Goal: Communication & Community: Share content

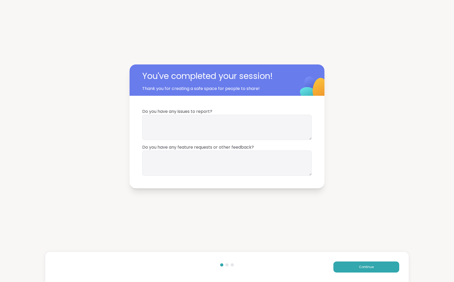
click at [371, 273] on div "Continue" at bounding box center [226, 267] width 363 height 30
click at [365, 265] on span "Continue" at bounding box center [366, 267] width 15 height 5
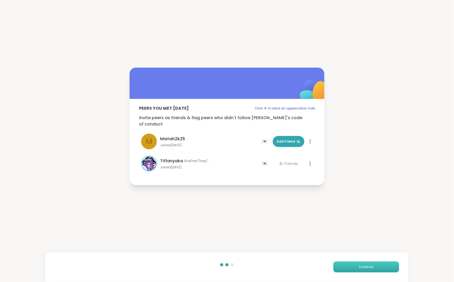
click at [367, 266] on span "Continue" at bounding box center [366, 267] width 15 height 5
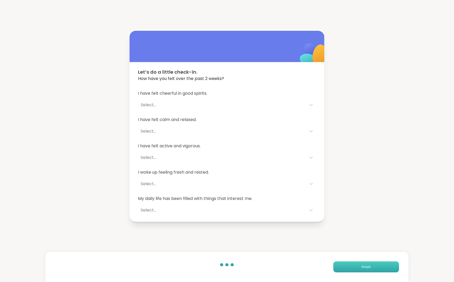
click at [367, 266] on span "Finish" at bounding box center [365, 267] width 9 height 5
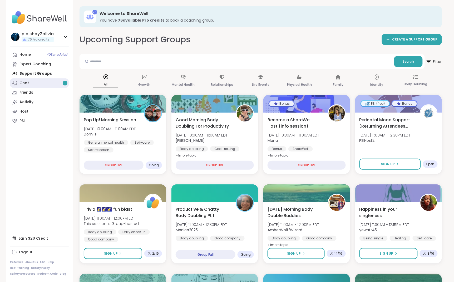
click at [51, 80] on link "Chat 1" at bounding box center [39, 82] width 59 height 9
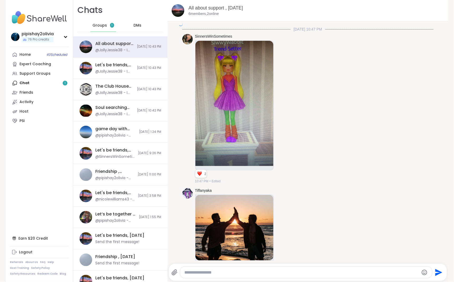
scroll to position [1999, 0]
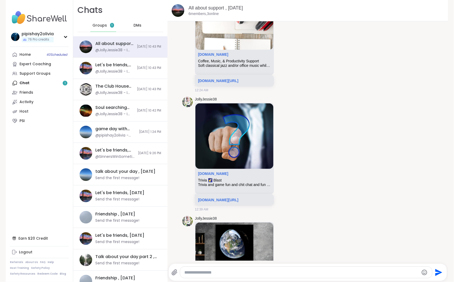
click at [106, 25] on div "Groups 1" at bounding box center [103, 25] width 26 height 13
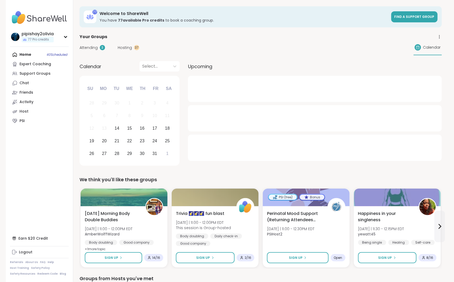
click at [128, 48] on span "Hosting" at bounding box center [125, 48] width 14 height 6
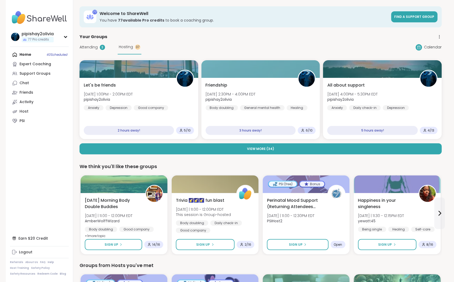
click at [102, 48] on div "3" at bounding box center [102, 47] width 5 height 5
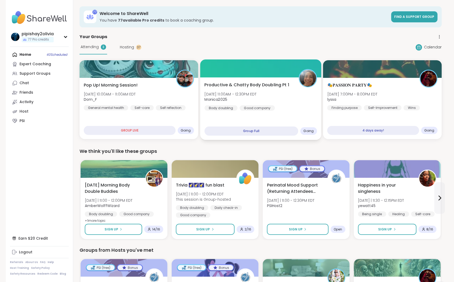
click at [231, 110] on div "Body doubling" at bounding box center [220, 107] width 33 height 5
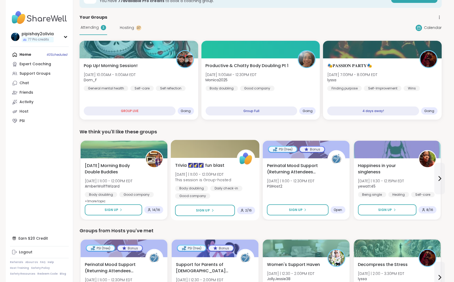
scroll to position [28, 0]
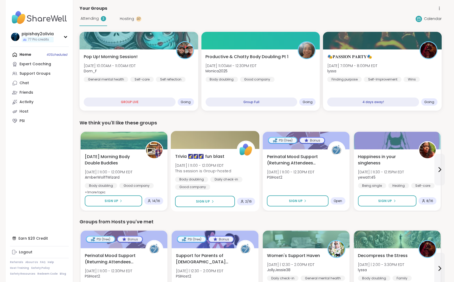
click at [242, 174] on div "Trivia 🌠🌠🌠 fun blast Tue 10/14 | 11:00 - 12:00PM EDT This session is Group-host…" at bounding box center [215, 171] width 80 height 37
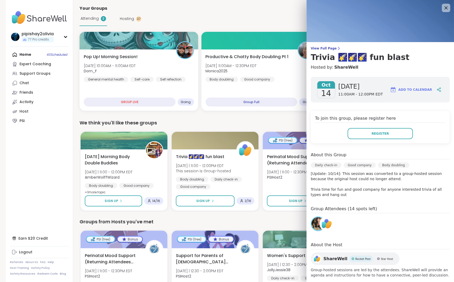
click at [294, 220] on div "Groups from Hosts you've met" at bounding box center [260, 221] width 362 height 7
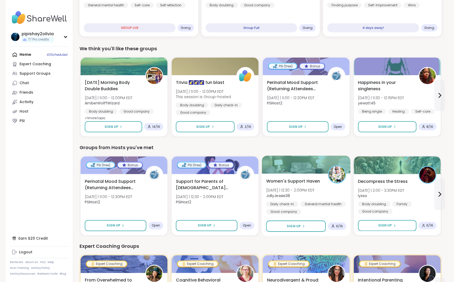
scroll to position [103, 0]
click at [299, 209] on div "Good company" at bounding box center [283, 211] width 35 height 5
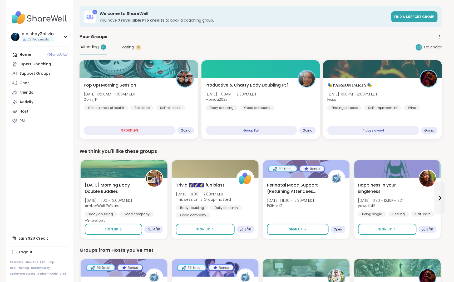
scroll to position [0, 0]
click at [131, 52] on div "Attending 3 Hosting 37" at bounding box center [110, 47] width 62 height 14
click at [131, 50] on div "Attending 3 Hosting 37" at bounding box center [110, 47] width 62 height 14
click at [131, 47] on span "Hosting" at bounding box center [127, 47] width 14 height 6
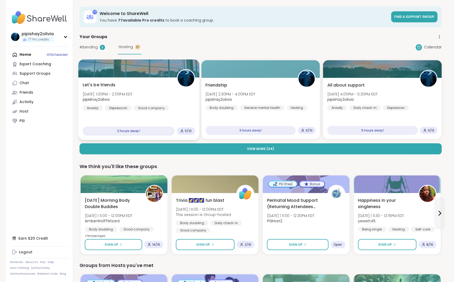
click at [161, 85] on div "Let's be friends Tue, Oct 14 | 1:00PM - 2:00PM EDT pipishay2olivia Anxiety Depr…" at bounding box center [139, 96] width 112 height 29
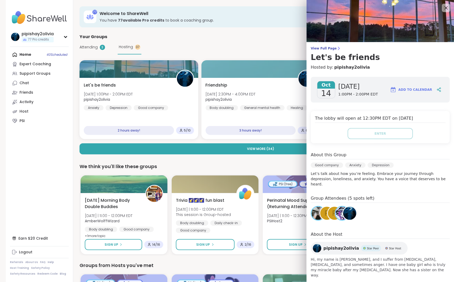
click at [431, 85] on div "Add to Calendar" at bounding box center [415, 89] width 56 height 13
click at [434, 85] on div at bounding box center [438, 89] width 9 height 9
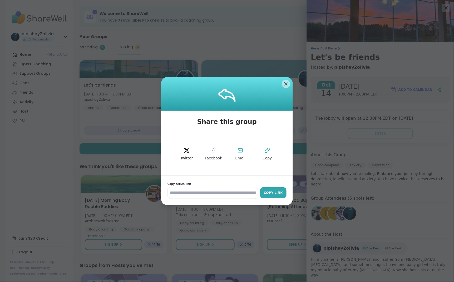
click at [279, 192] on div "Copy Link" at bounding box center [273, 193] width 21 height 5
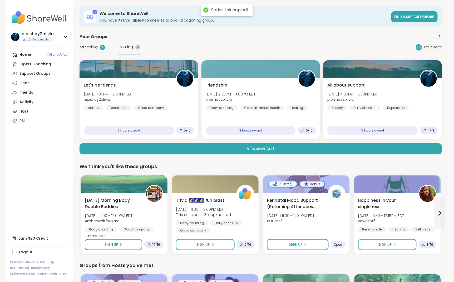
click at [267, 40] on div "Attending 3 Hosting 37 Calendar" at bounding box center [260, 47] width 362 height 14
click at [36, 85] on link "Chat" at bounding box center [39, 82] width 59 height 9
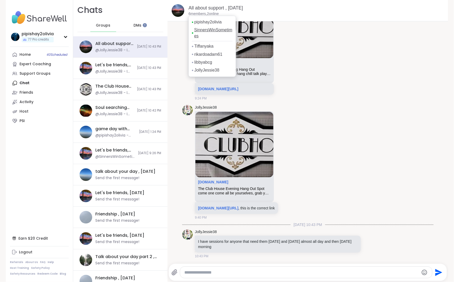
click at [215, 31] on link "SinnersWinSometimes" at bounding box center [213, 33] width 38 height 12
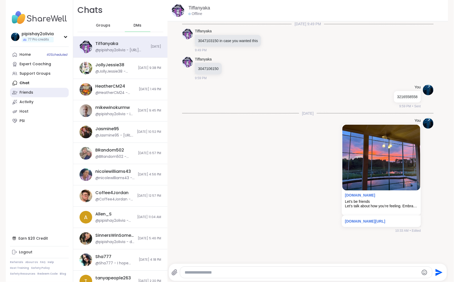
click at [31, 90] on div "Friends" at bounding box center [26, 92] width 14 height 5
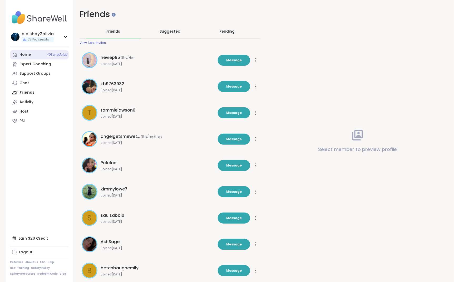
click at [36, 55] on link "Home 40 Scheduled" at bounding box center [39, 54] width 59 height 9
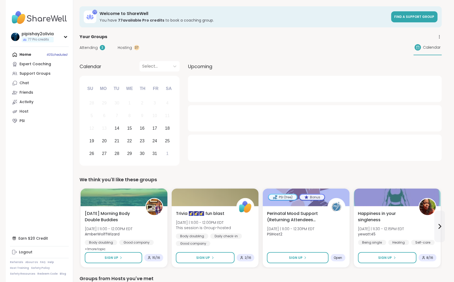
click at [133, 49] on div "Hosting 37" at bounding box center [129, 48] width 22 height 6
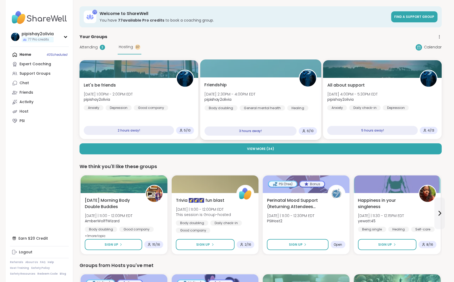
click at [298, 98] on div "Friendship Tue, Oct 14 | 2:30PM - 4:00PM EDT pipishay2olivia Body doubling Gene…" at bounding box center [260, 96] width 112 height 29
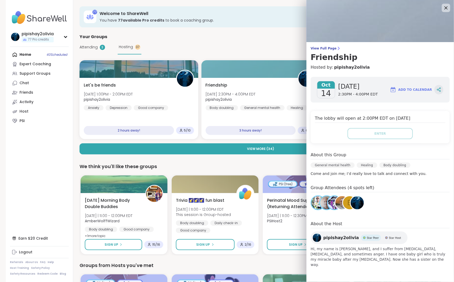
click at [439, 90] on icon at bounding box center [438, 90] width 1 height 1
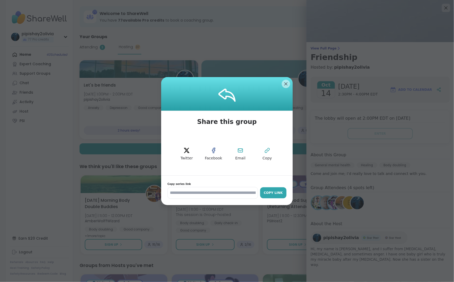
click at [284, 189] on button "Copy Link" at bounding box center [273, 192] width 26 height 11
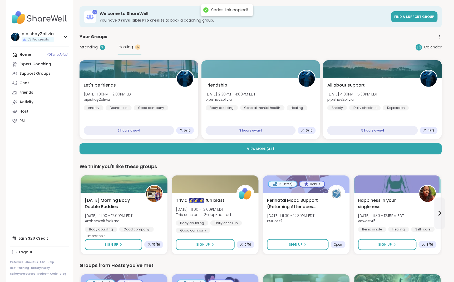
click at [283, 45] on div "Attending 3 Hosting 37 Calendar" at bounding box center [260, 47] width 362 height 14
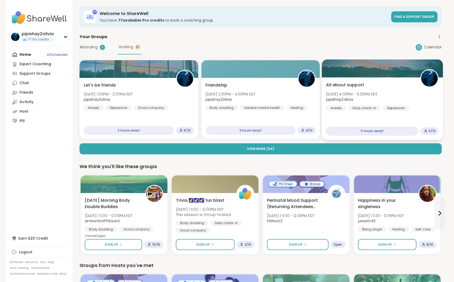
click at [380, 105] on div "Anxiety Daily check-in Depression" at bounding box center [367, 107] width 83 height 5
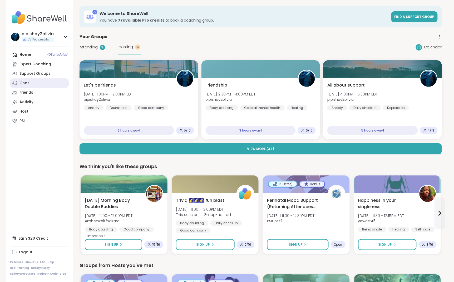
click at [37, 85] on link "Chat" at bounding box center [39, 82] width 59 height 9
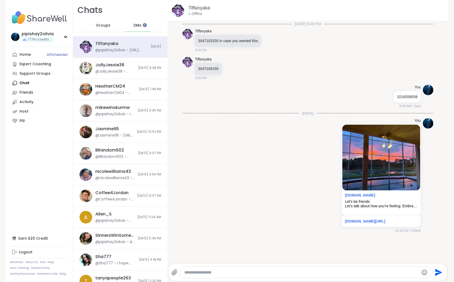
click at [248, 273] on textarea "Type your message" at bounding box center [301, 272] width 234 height 5
paste textarea "**********"
type textarea "**********"
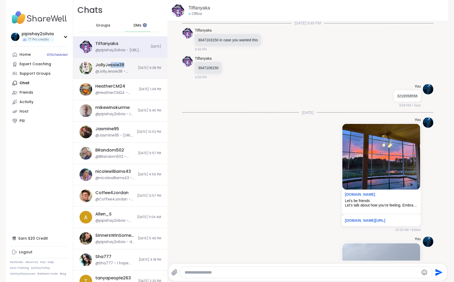
drag, startPoint x: 110, startPoint y: 69, endPoint x: 111, endPoint y: 58, distance: 11.1
click at [111, 58] on div "JollyJessie38 @JollyJessie38 - https://sharewellnow.com/series/c71652d2-14ff-47…" at bounding box center [120, 68] width 94 height 21
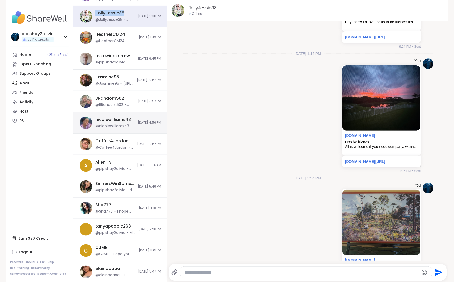
scroll to position [66, 0]
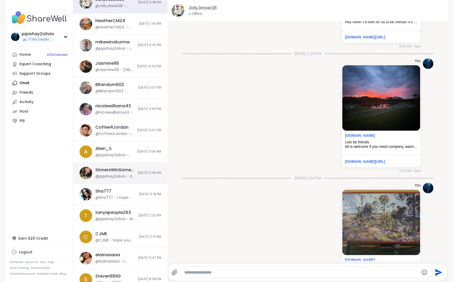
click at [112, 175] on div "@pipishay2olivia - do you need me to call you" at bounding box center [114, 176] width 39 height 5
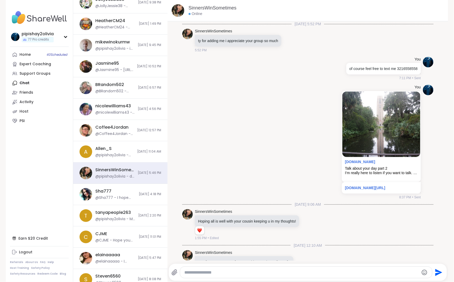
scroll to position [204, 0]
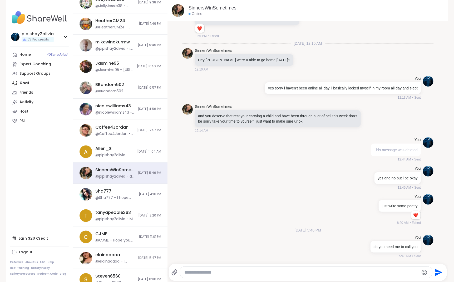
click at [224, 273] on textarea "Type your message" at bounding box center [301, 272] width 234 height 5
paste textarea "**********"
type textarea "**********"
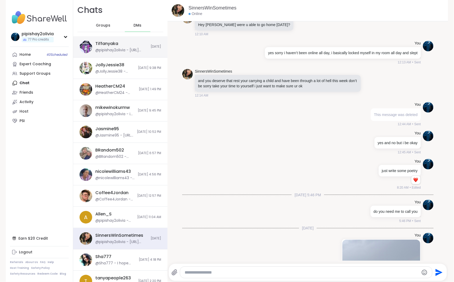
scroll to position [0, 0]
click at [125, 40] on div "Tiffanyaka @pipishay2olivia - https://sharewellnow.com/series/63e2c819-92de-449…" at bounding box center [120, 46] width 94 height 21
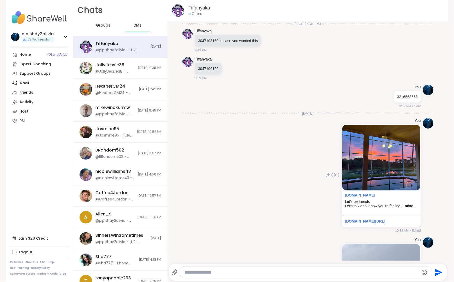
scroll to position [92, 0]
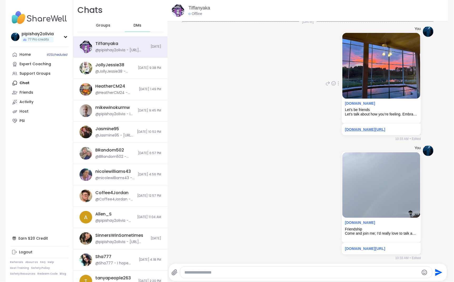
click at [364, 128] on link "sharewellnow.com/series/d4c04f84-758c-470a-a0d7-207983741e95" at bounding box center [365, 129] width 40 height 4
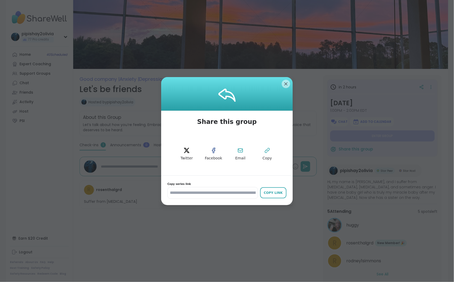
click at [279, 191] on div "Copy Link" at bounding box center [273, 193] width 21 height 5
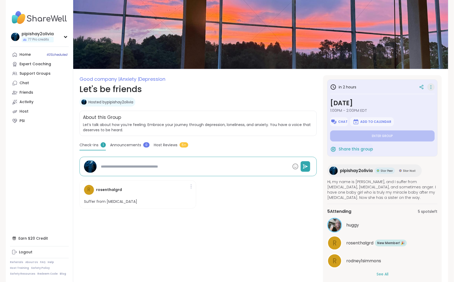
click at [430, 86] on icon at bounding box center [430, 86] width 5 height 7
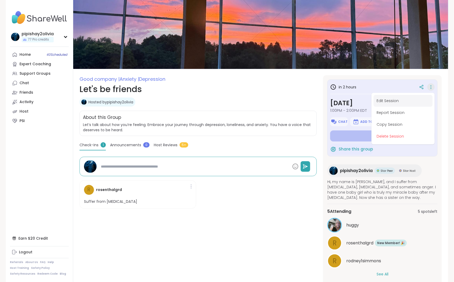
click at [390, 100] on button "Edit Session" at bounding box center [402, 101] width 59 height 12
type textarea "*"
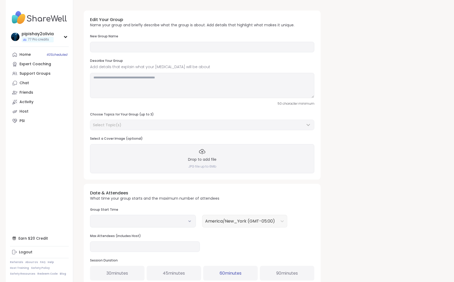
type input "**********"
type textarea "**********"
type input "**"
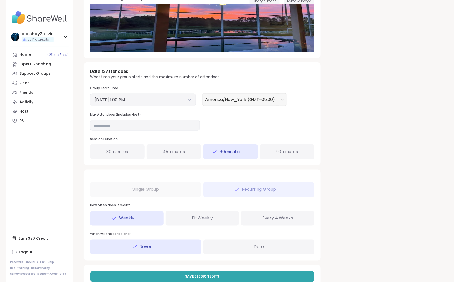
scroll to position [138, 0]
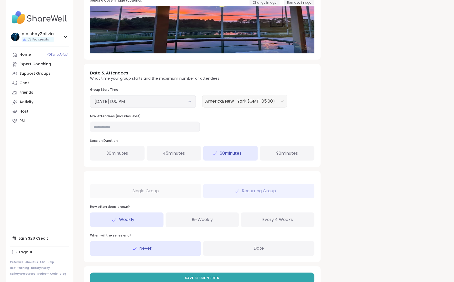
click at [183, 100] on button "October 14, 2025 1:00 PM" at bounding box center [142, 101] width 97 height 6
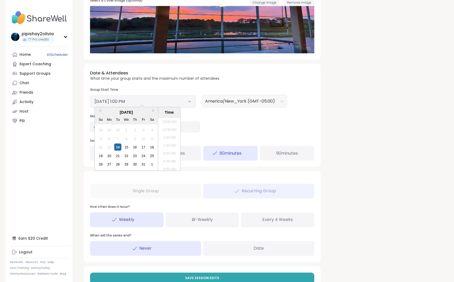
scroll to position [183, 0]
click at [171, 156] on li "2:00 PM" at bounding box center [169, 160] width 22 height 8
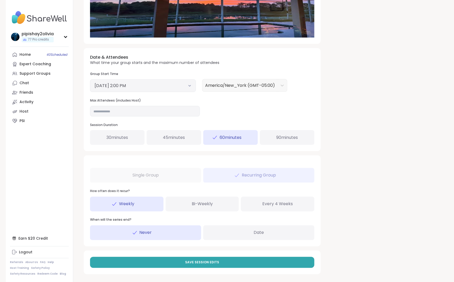
scroll to position [154, 0]
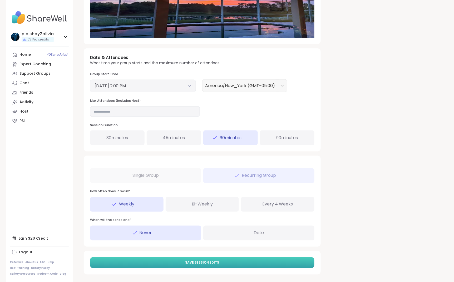
click at [192, 266] on button "Save Session Edits" at bounding box center [202, 262] width 224 height 11
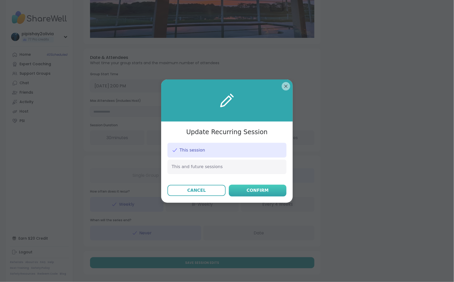
click at [274, 190] on button "Confirm" at bounding box center [258, 191] width 58 height 12
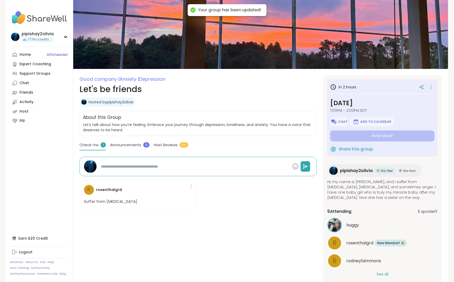
type textarea "*"
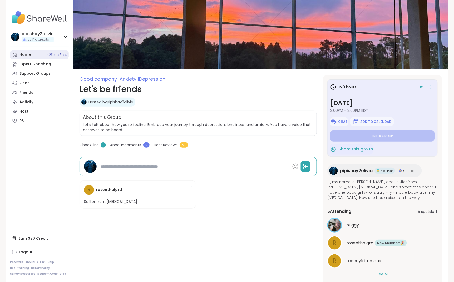
click at [37, 55] on link "Home 40 Scheduled" at bounding box center [39, 54] width 59 height 9
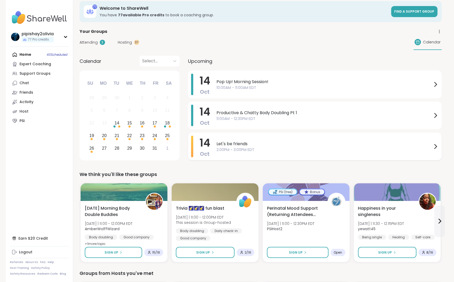
scroll to position [6, 0]
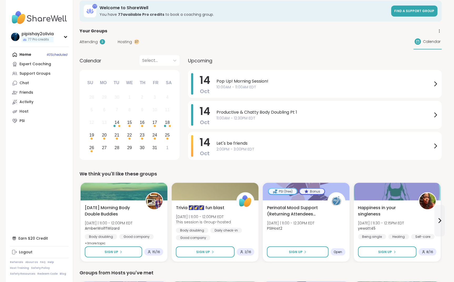
click at [136, 45] on div "Attending 3 Hosting 37 Calendar" at bounding box center [260, 41] width 362 height 15
click at [134, 42] on div "37" at bounding box center [136, 41] width 5 height 5
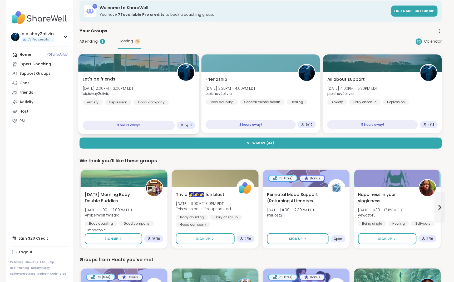
click at [174, 88] on div "Let's be friends Tue, Oct 14 | 2:00PM - 3:00PM EDT pipishay2olivia Anxiety Depr…" at bounding box center [139, 90] width 112 height 29
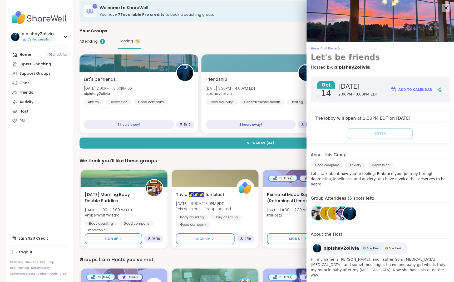
click at [335, 51] on link "View Full Page Let's be friends" at bounding box center [380, 54] width 139 height 16
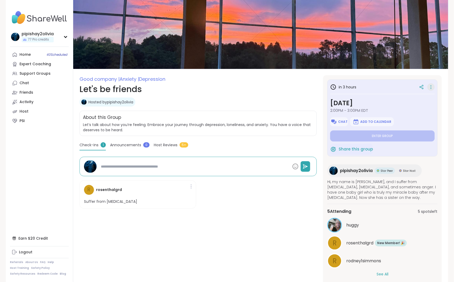
click at [431, 88] on icon at bounding box center [430, 86] width 5 height 7
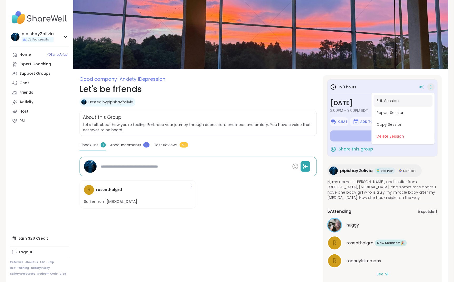
click at [400, 101] on button "Edit Session" at bounding box center [402, 101] width 59 height 12
type textarea "*"
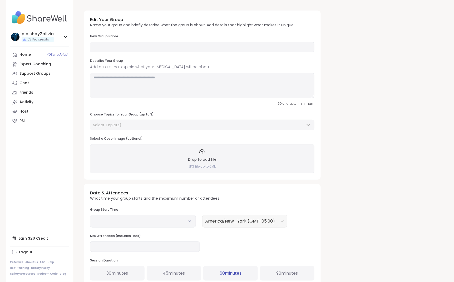
type input "**********"
type textarea "**********"
type input "**"
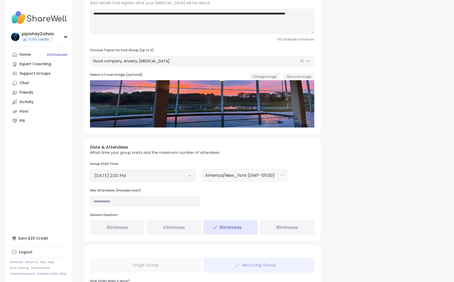
scroll to position [65, 0]
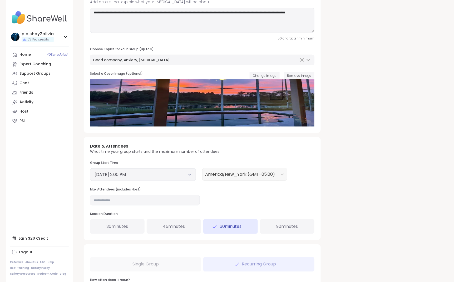
click at [132, 228] on div "30 minutes" at bounding box center [117, 226] width 54 height 15
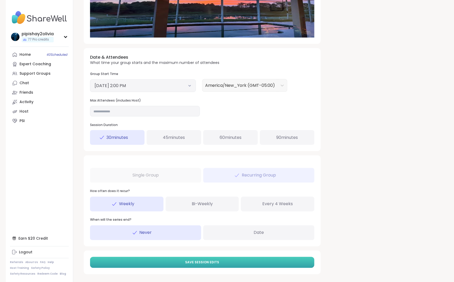
scroll to position [154, 0]
click at [156, 262] on button "Save Session Edits" at bounding box center [202, 262] width 224 height 11
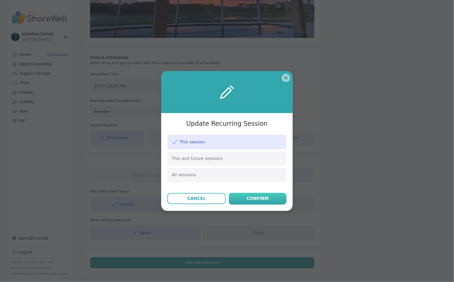
click at [256, 193] on button "Confirm" at bounding box center [258, 199] width 58 height 12
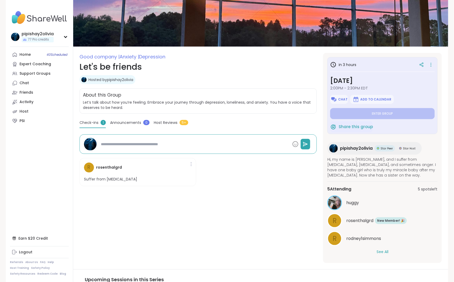
scroll to position [39, 0]
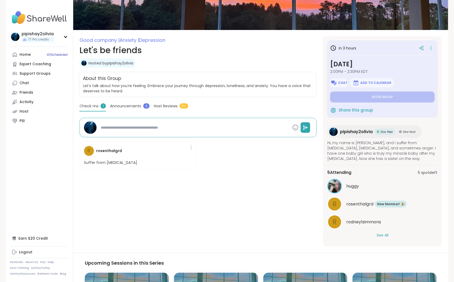
click at [382, 231] on div "huggy r rosenthalgrd New Member! 🎉 New! 🎉 r rodney1simmons See All" at bounding box center [382, 208] width 110 height 59
click at [385, 233] on button "See All" at bounding box center [382, 236] width 12 height 6
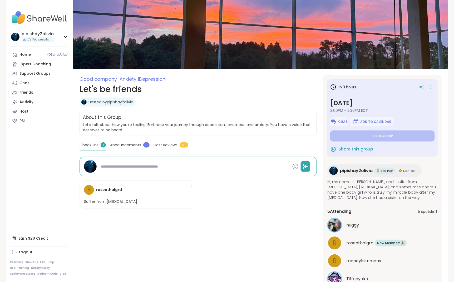
scroll to position [0, 0]
click at [431, 85] on icon at bounding box center [430, 86] width 5 height 7
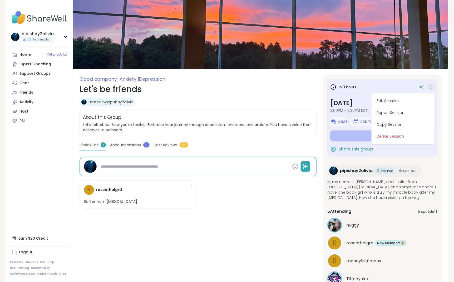
click at [266, 182] on div "r rosenthalgrd Suffer from depression" at bounding box center [197, 194] width 237 height 37
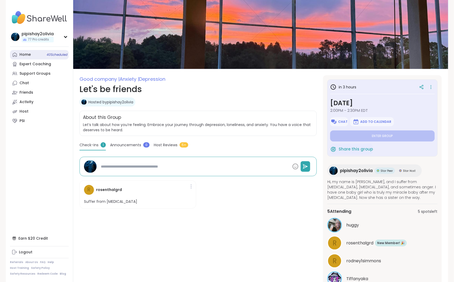
click at [47, 56] on span "40 Scheduled" at bounding box center [57, 55] width 21 height 4
type textarea "*"
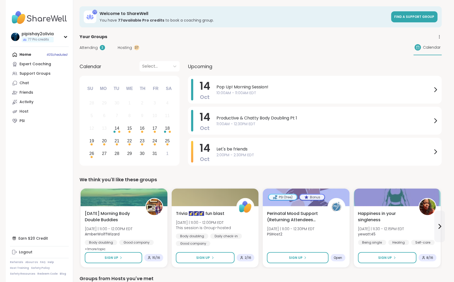
click at [132, 45] on div "Hosting 37" at bounding box center [129, 48] width 22 height 6
click at [126, 50] on div "Attending 3 Hosting 37 Calendar" at bounding box center [260, 47] width 362 height 15
click at [126, 47] on span "Hosting" at bounding box center [125, 48] width 14 height 6
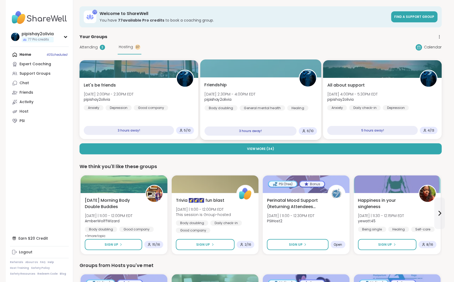
click at [257, 106] on div "General mental health" at bounding box center [261, 107] width 45 height 5
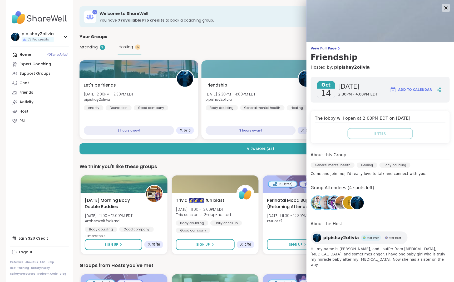
click at [287, 164] on div "We think you'll like these groups" at bounding box center [260, 166] width 362 height 7
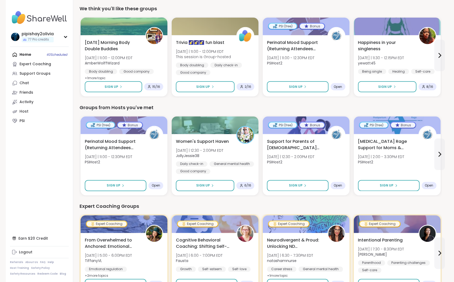
scroll to position [158, 0]
click at [206, 150] on span "[DATE] | 12:30 - 2:00PM EDT" at bounding box center [199, 149] width 48 height 5
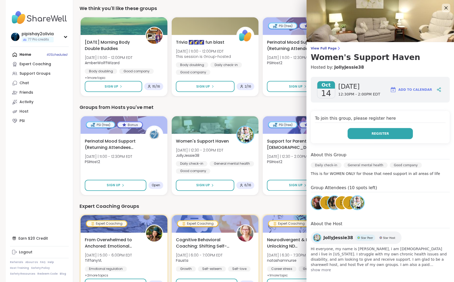
click at [379, 134] on span "Register" at bounding box center [379, 133] width 17 height 5
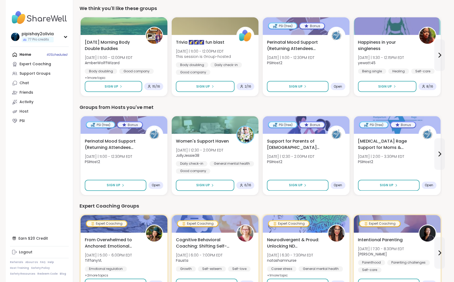
click at [293, 104] on div "Groups from Hosts you've met" at bounding box center [260, 107] width 362 height 7
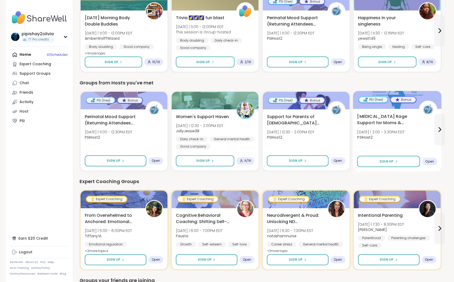
scroll to position [184, 0]
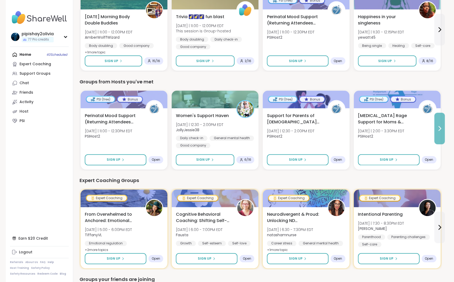
click at [439, 134] on button at bounding box center [439, 129] width 11 height 32
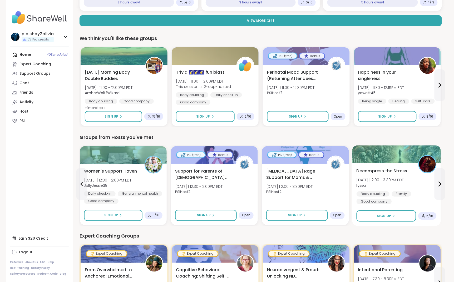
scroll to position [121, 0]
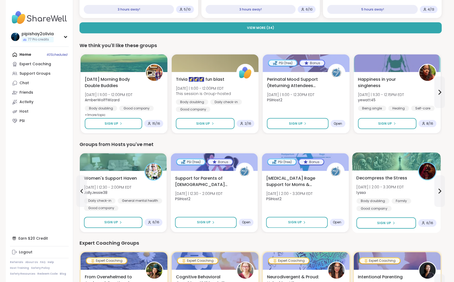
click at [410, 195] on div "Decompress the Stress [DATE] | 2:00 - 3:30PM EDT lyssa Body doubling Family Goo…" at bounding box center [396, 193] width 80 height 37
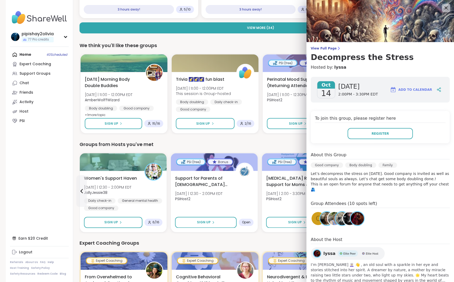
click at [289, 146] on div "Groups from Hosts you've met" at bounding box center [260, 144] width 362 height 7
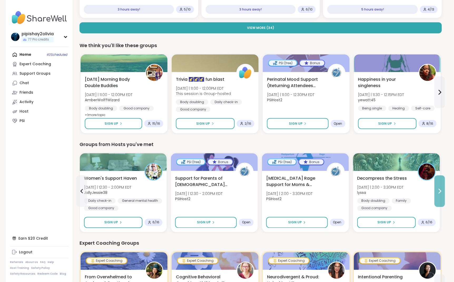
click at [441, 193] on icon at bounding box center [439, 191] width 6 height 6
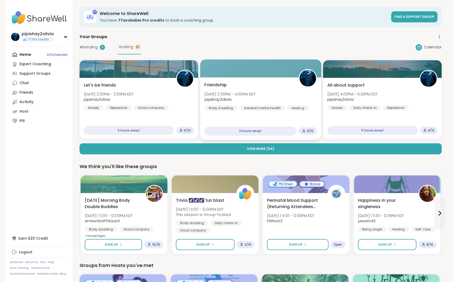
scroll to position [0, 0]
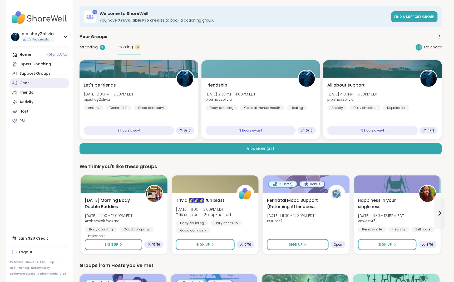
click at [33, 84] on link "Chat" at bounding box center [39, 82] width 59 height 9
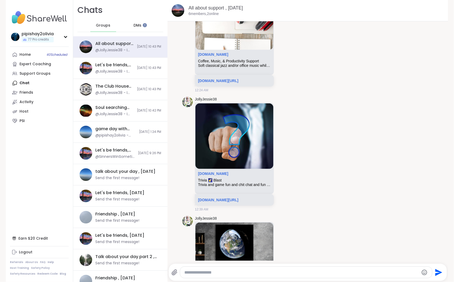
click at [133, 27] on span "DMs" at bounding box center [137, 25] width 8 height 5
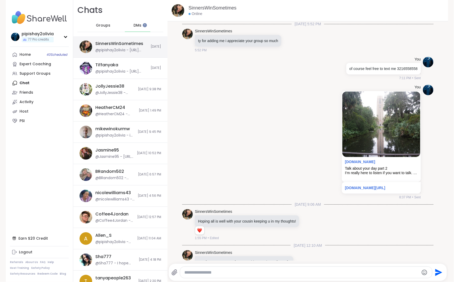
scroll to position [328, 0]
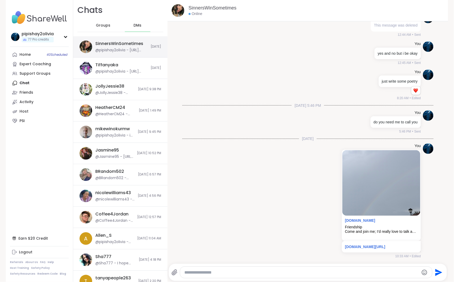
click at [122, 48] on div "@pipishay2olivia - [URL][DOMAIN_NAME]" at bounding box center [121, 50] width 52 height 5
click at [31, 56] on link "Home 40 Scheduled" at bounding box center [39, 54] width 59 height 9
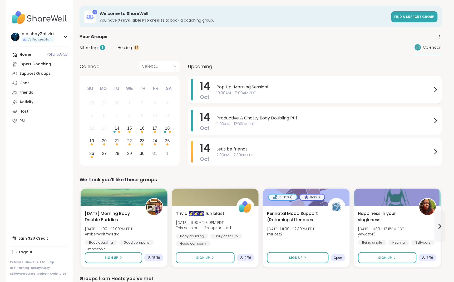
click at [236, 86] on span "Pop Up! Morning Session!" at bounding box center [324, 87] width 216 height 6
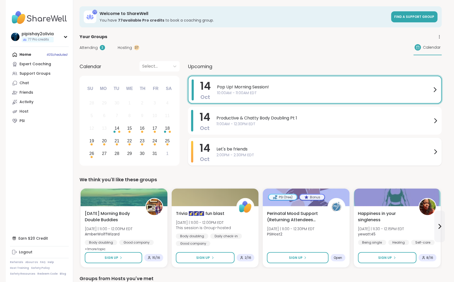
click at [243, 147] on span "Let's be friends" at bounding box center [324, 149] width 216 height 6
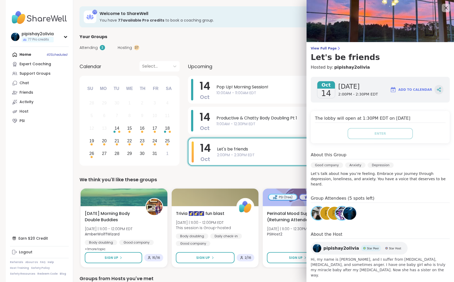
click at [436, 90] on icon at bounding box center [438, 89] width 5 height 5
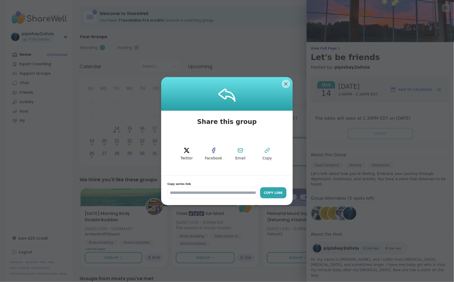
click at [267, 193] on div "Copy Link" at bounding box center [273, 193] width 21 height 5
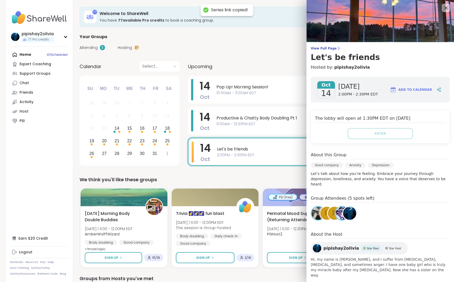
click at [301, 177] on div "We think you'll like these groups" at bounding box center [260, 179] width 362 height 7
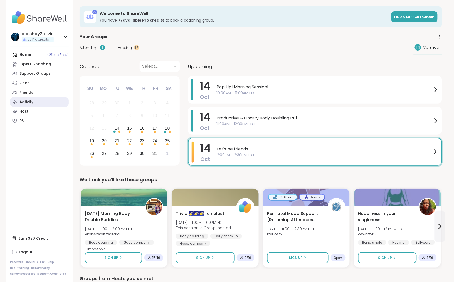
click at [32, 103] on div "Activity" at bounding box center [26, 101] width 14 height 5
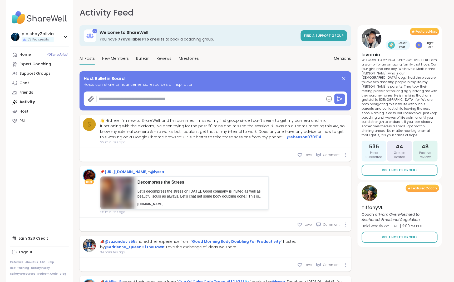
click at [135, 96] on textarea at bounding box center [210, 99] width 227 height 11
paste textarea "**********"
type textarea "*"
type textarea "**********"
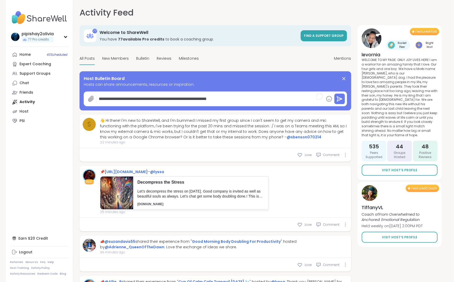
type textarea "*"
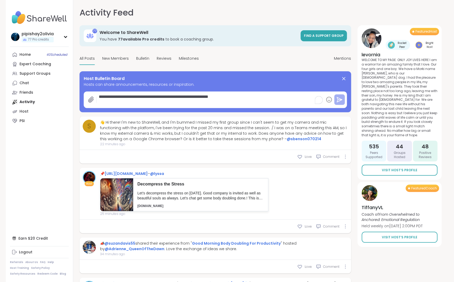
type textarea "**********"
click at [339, 103] on button at bounding box center [339, 99] width 11 height 11
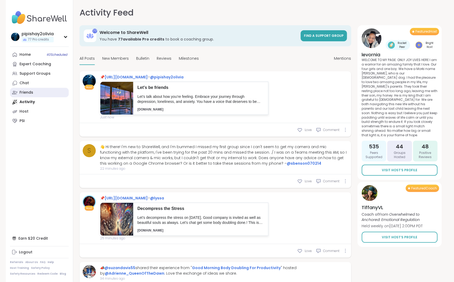
click at [39, 91] on link "Friends" at bounding box center [39, 92] width 59 height 9
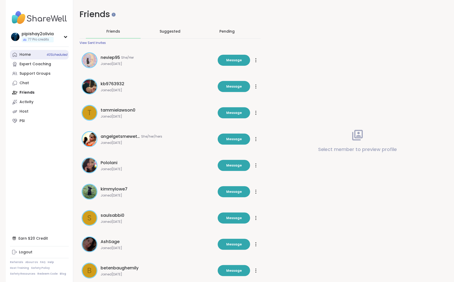
click at [29, 58] on link "Home 40 Scheduled" at bounding box center [39, 54] width 59 height 9
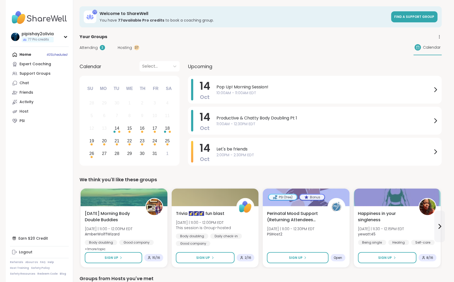
click at [125, 47] on span "Hosting" at bounding box center [125, 48] width 14 height 6
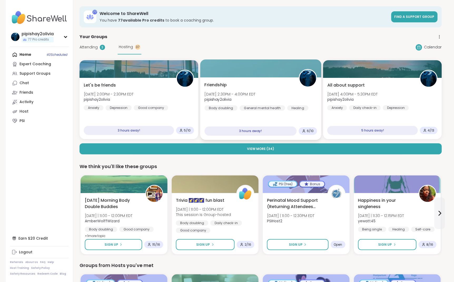
click at [308, 84] on img at bounding box center [307, 78] width 17 height 17
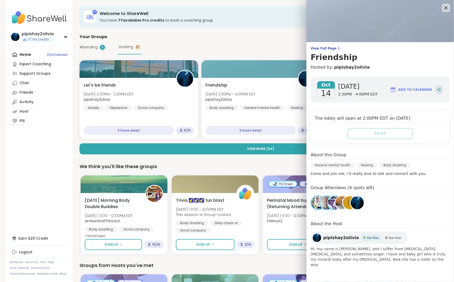
click at [439, 89] on icon at bounding box center [438, 89] width 5 height 5
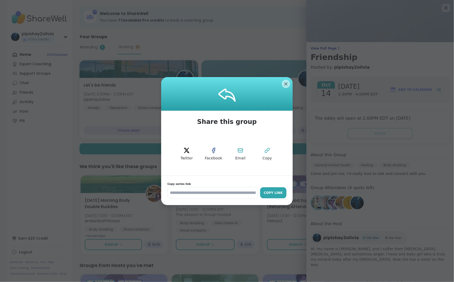
click at [284, 190] on button "Copy Link" at bounding box center [273, 192] width 26 height 11
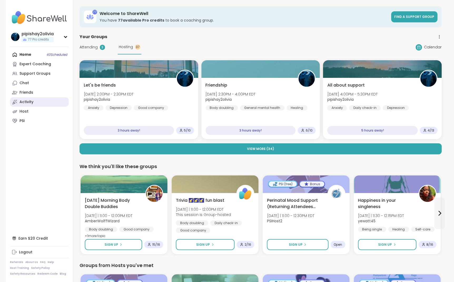
click at [43, 102] on link "Activity" at bounding box center [39, 101] width 59 height 9
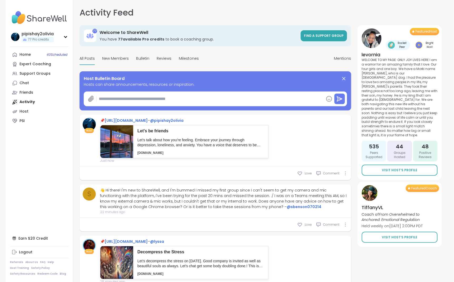
click at [167, 98] on textarea at bounding box center [210, 99] width 227 height 11
paste textarea "**********"
type textarea "*"
type textarea "**********"
type textarea "*"
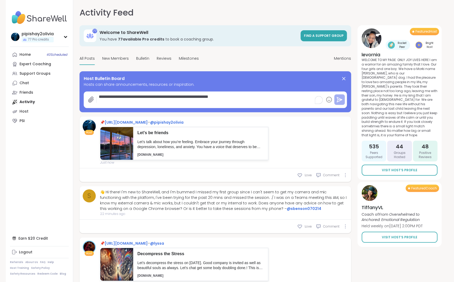
type textarea "**********"
click at [338, 99] on icon at bounding box center [339, 100] width 6 height 6
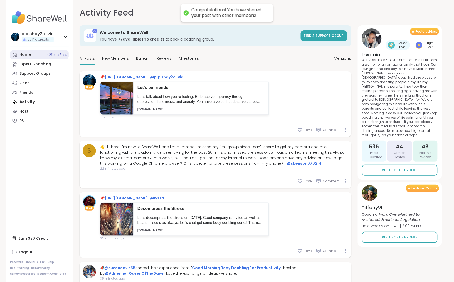
click at [30, 58] on link "Home 40 Scheduled" at bounding box center [39, 54] width 59 height 9
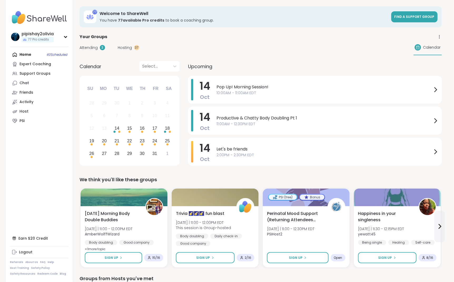
click at [129, 49] on span "Hosting" at bounding box center [125, 48] width 14 height 6
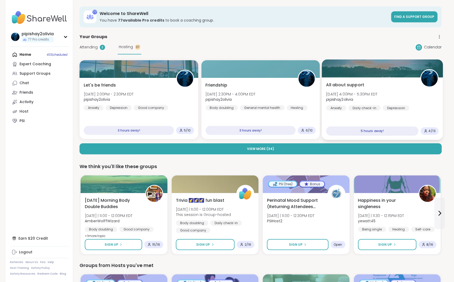
click at [377, 95] on span "[DATE] 4:00PM - 5:30PM EDT" at bounding box center [351, 93] width 51 height 5
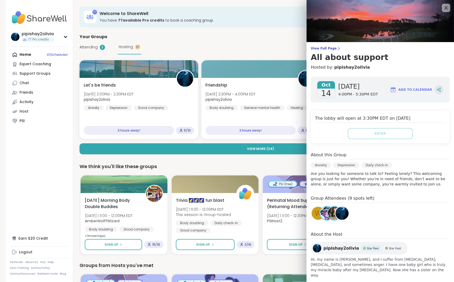
click at [438, 89] on icon at bounding box center [438, 89] width 1 height 1
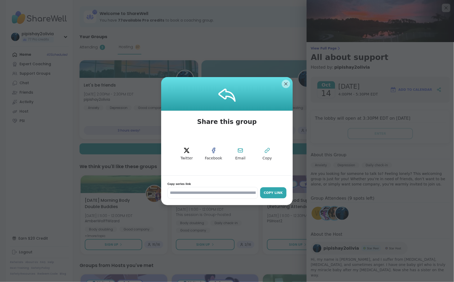
click at [278, 191] on div "Copy Link" at bounding box center [273, 193] width 21 height 5
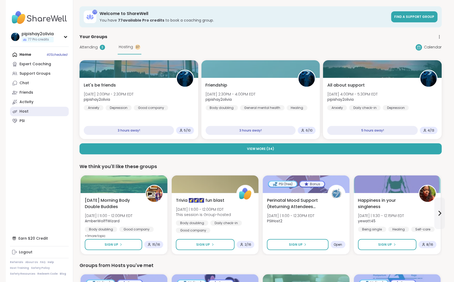
click at [34, 110] on link "Host" at bounding box center [39, 111] width 59 height 9
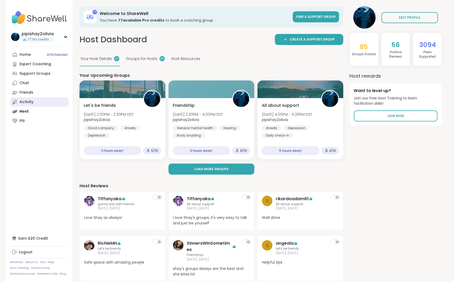
click at [34, 103] on link "Activity" at bounding box center [39, 101] width 59 height 9
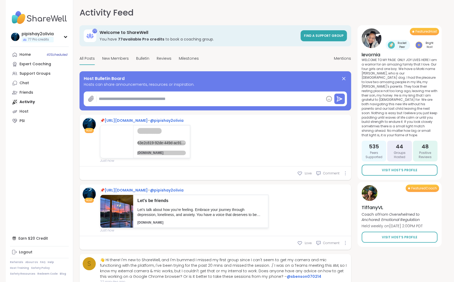
click at [170, 98] on textarea at bounding box center [210, 99] width 227 height 11
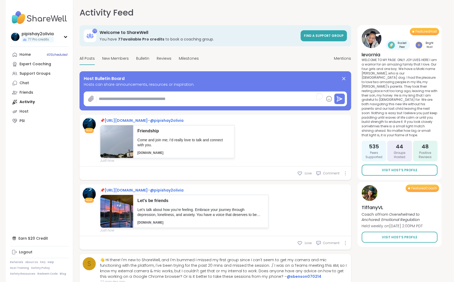
paste textarea "**********"
type textarea "*"
type textarea "**********"
type textarea "*"
type textarea "**********"
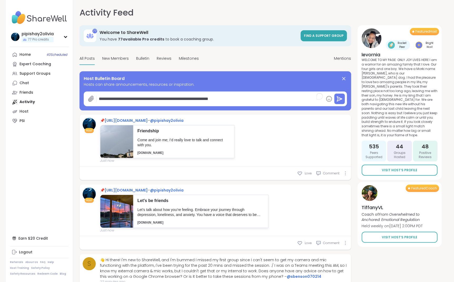
type textarea "*"
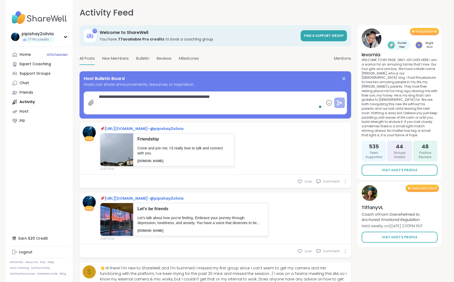
type textarea "**********"
click at [339, 101] on icon at bounding box center [339, 103] width 6 height 6
type textarea "*"
click at [26, 115] on link "Host" at bounding box center [39, 111] width 59 height 9
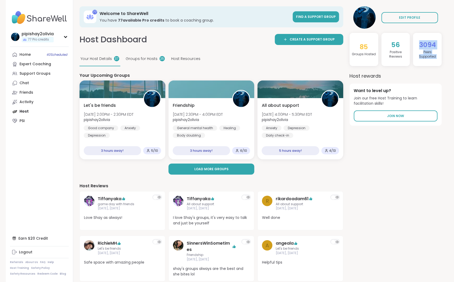
drag, startPoint x: 416, startPoint y: 41, endPoint x: 445, endPoint y: 69, distance: 40.2
click at [447, 69] on div "77 Welcome to ShareWell You have 77 available Pro credit s to book a coaching g…" at bounding box center [260, 250] width 375 height 500
click at [403, 61] on div "56 Positive Review s" at bounding box center [395, 49] width 29 height 33
click at [241, 164] on button "Load more groups" at bounding box center [211, 169] width 86 height 11
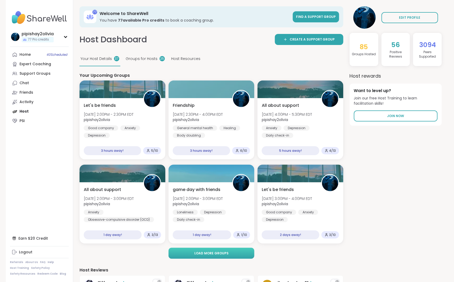
click at [217, 256] on button "Load more groups" at bounding box center [211, 253] width 86 height 11
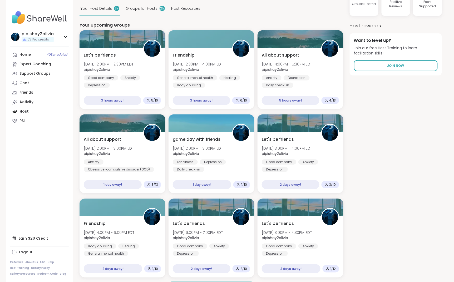
scroll to position [84, 0]
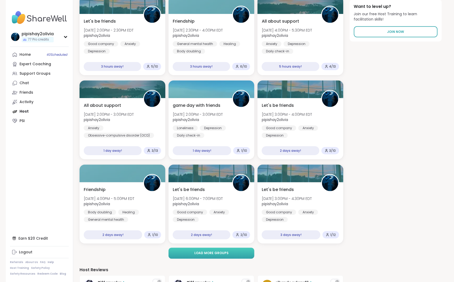
click at [243, 253] on button "Load more groups" at bounding box center [211, 253] width 86 height 11
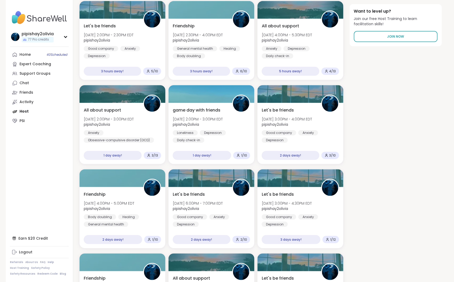
scroll to position [67, 0]
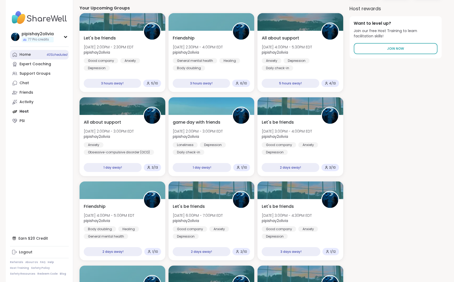
click at [31, 55] on link "Home 40 Scheduled" at bounding box center [39, 54] width 59 height 9
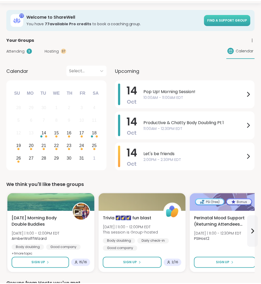
scroll to position [18, 0]
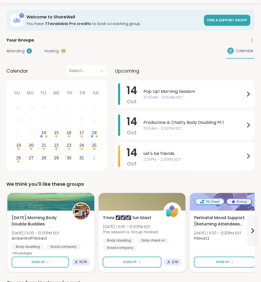
click at [49, 48] on span "Hosting" at bounding box center [51, 51] width 14 height 6
